Goal: Task Accomplishment & Management: Complete application form

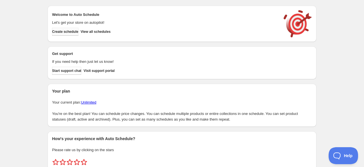
click at [77, 34] on button "Create schedule" at bounding box center [65, 32] width 26 height 8
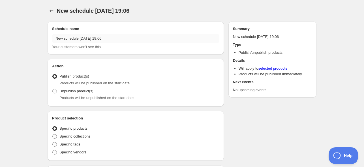
radio input "true"
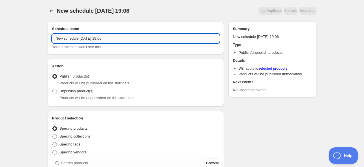
click at [99, 34] on input "New schedule Sep 27 2025 19:06" at bounding box center [135, 38] width 167 height 9
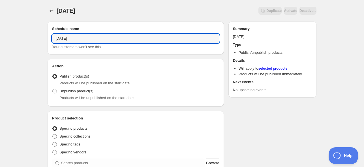
type input "29/09/2025"
click at [60, 38] on input "29/09/2025" at bounding box center [135, 38] width 167 height 9
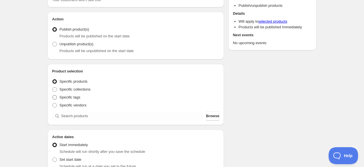
click at [64, 97] on span "Specific tags" at bounding box center [69, 97] width 21 height 4
click at [53, 95] on input "Specific tags" at bounding box center [52, 95] width 0 height 0
radio input "true"
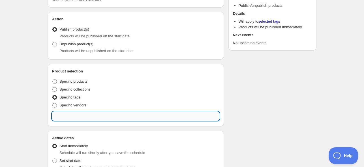
click at [74, 118] on input "text" at bounding box center [135, 115] width 167 height 9
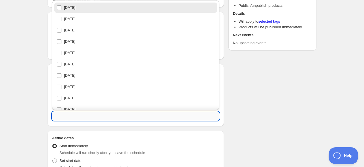
paste input "29/09/2025"
type input "29/09/2025"
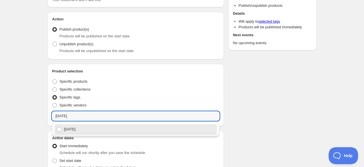
click at [83, 131] on div "29/09/2025" at bounding box center [136, 129] width 158 height 8
checkbox input "true"
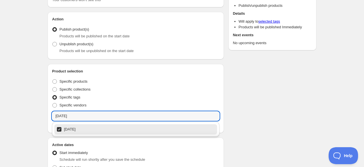
type input "29/09/2025"
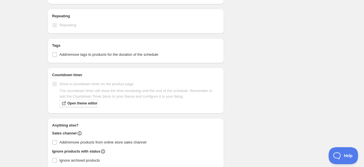
scroll to position [188, 0]
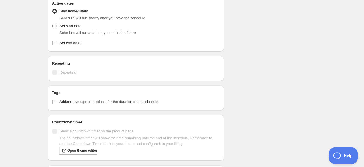
click at [72, 23] on span "Set start date" at bounding box center [70, 26] width 22 height 6
click at [53, 24] on input "Set start date" at bounding box center [52, 24] width 0 height 0
radio input "true"
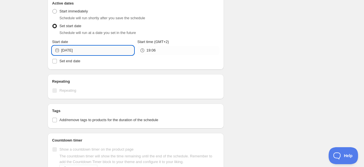
click at [94, 49] on input "2025-09-27" at bounding box center [97, 50] width 73 height 9
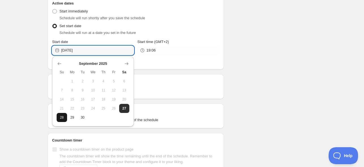
click at [65, 115] on button "28" at bounding box center [62, 117] width 10 height 9
type input "2025-09-28"
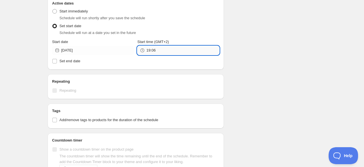
click at [158, 46] on input "19:06" at bounding box center [182, 50] width 73 height 9
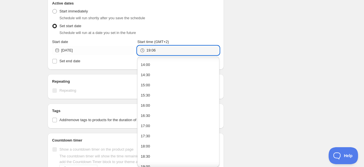
scroll to position [380, 0]
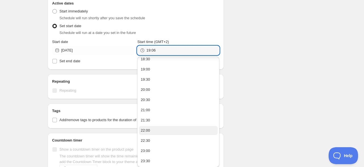
click at [152, 132] on button "22:00" at bounding box center [178, 130] width 78 height 9
type input "22:00"
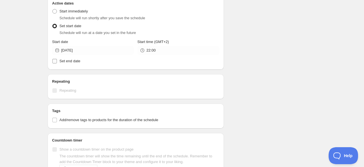
click at [69, 63] on span "Set end date" at bounding box center [69, 61] width 21 height 6
click at [57, 63] on input "Set end date" at bounding box center [54, 61] width 5 height 5
checkbox input "true"
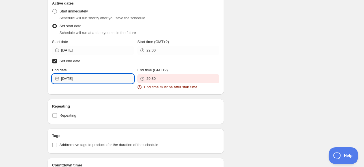
click at [78, 77] on input "2025-09-27" at bounding box center [97, 78] width 73 height 9
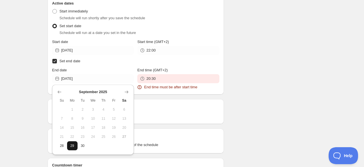
click at [74, 144] on span "29" at bounding box center [72, 145] width 6 height 5
type input "2025-09-29"
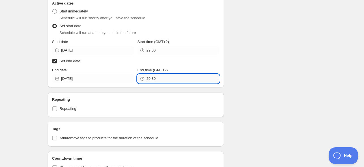
click at [159, 79] on input "20:30" at bounding box center [182, 78] width 73 height 9
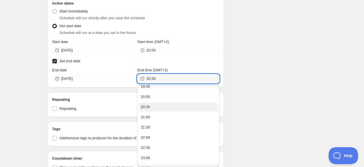
scroll to position [408, 0]
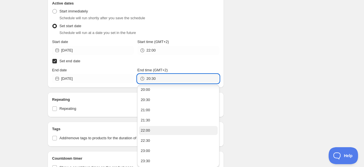
click at [147, 133] on button "22:00" at bounding box center [178, 130] width 78 height 9
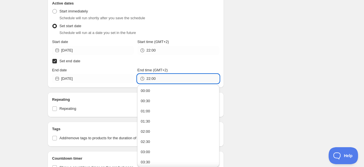
click at [152, 79] on input "22:00" at bounding box center [182, 78] width 73 height 9
type input "22:10"
click at [243, 57] on div "Schedule name 29/09/2025 Your customers won't see this Action Action Publish pr…" at bounding box center [179, 66] width 273 height 474
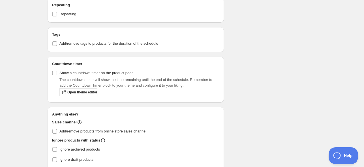
scroll to position [330, 0]
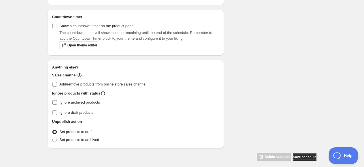
click at [71, 100] on span "Ignore archived products" at bounding box center [79, 103] width 40 height 6
click at [57, 100] on input "Ignore archived products" at bounding box center [54, 102] width 5 height 5
checkbox input "true"
click at [80, 137] on span "Set products to archived" at bounding box center [79, 139] width 40 height 4
click at [53, 137] on input "Set products to archived" at bounding box center [52, 137] width 0 height 0
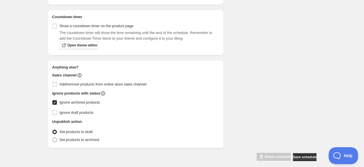
radio input "true"
click at [299, 156] on span "Save schedule" at bounding box center [304, 157] width 23 height 5
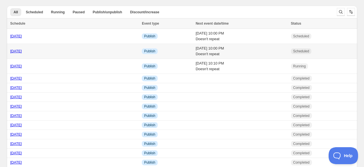
click at [22, 51] on link "28/09/2025" at bounding box center [16, 51] width 12 height 4
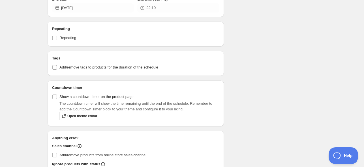
scroll to position [302, 0]
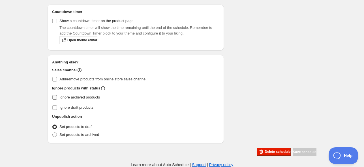
click at [60, 99] on span "Ignore archived products" at bounding box center [79, 97] width 40 height 6
click at [57, 99] on input "Ignore archived products" at bounding box center [54, 97] width 5 height 5
checkbox input "true"
click at [295, 150] on span "Save schedule" at bounding box center [304, 152] width 23 height 5
click at [60, 137] on span "Set products to archived" at bounding box center [79, 134] width 40 height 4
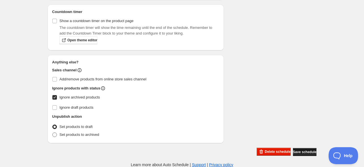
click at [53, 133] on input "Set products to archived" at bounding box center [52, 132] width 0 height 0
radio input "true"
click at [296, 151] on span "Save schedule" at bounding box center [304, 152] width 23 height 5
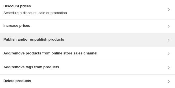
click at [46, 18] on h3 "Publish and/or unpublish products" at bounding box center [33, 40] width 61 height 6
